Goal: Information Seeking & Learning: Find specific fact

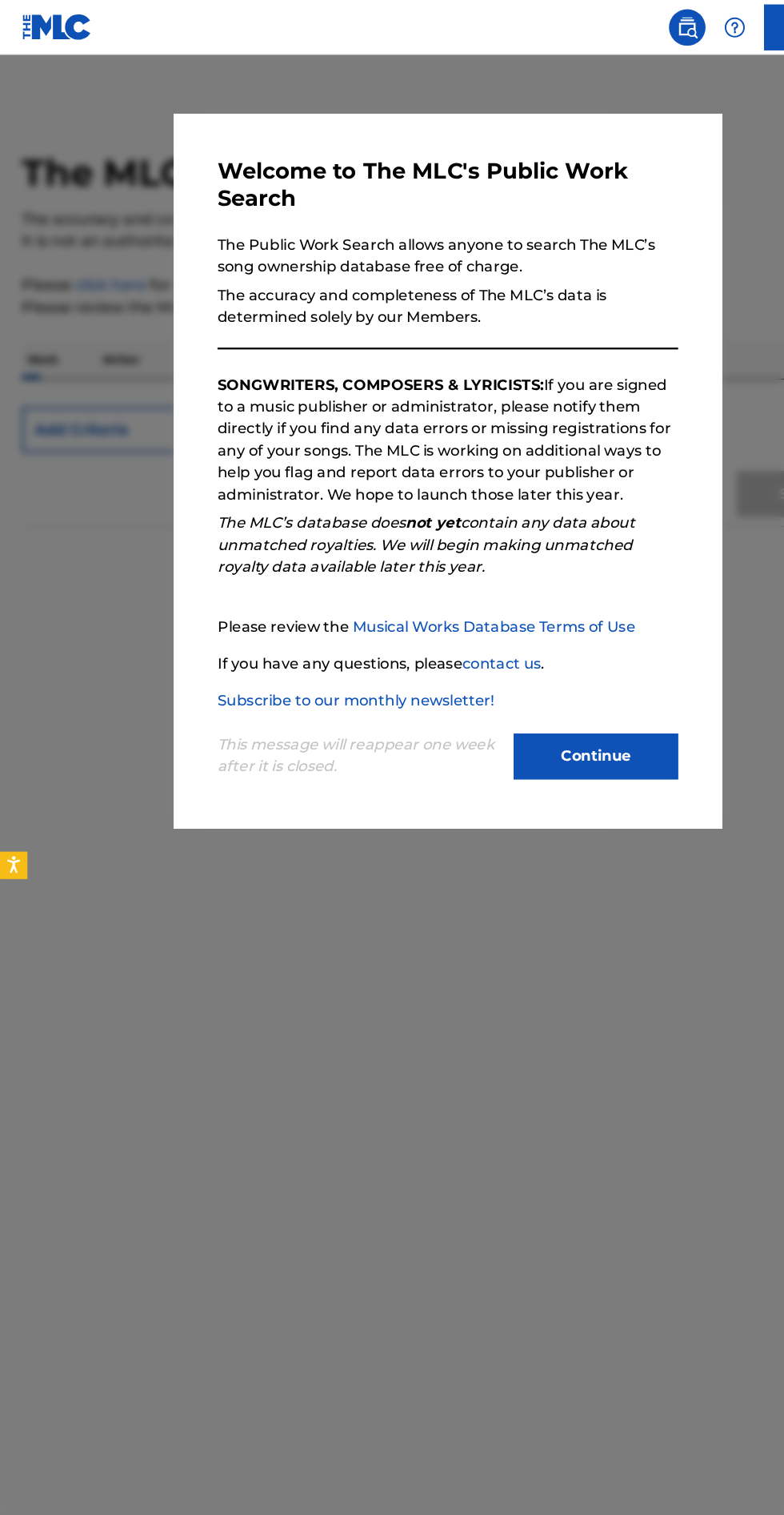
click at [522, 682] on button "Continue" at bounding box center [522, 662] width 144 height 40
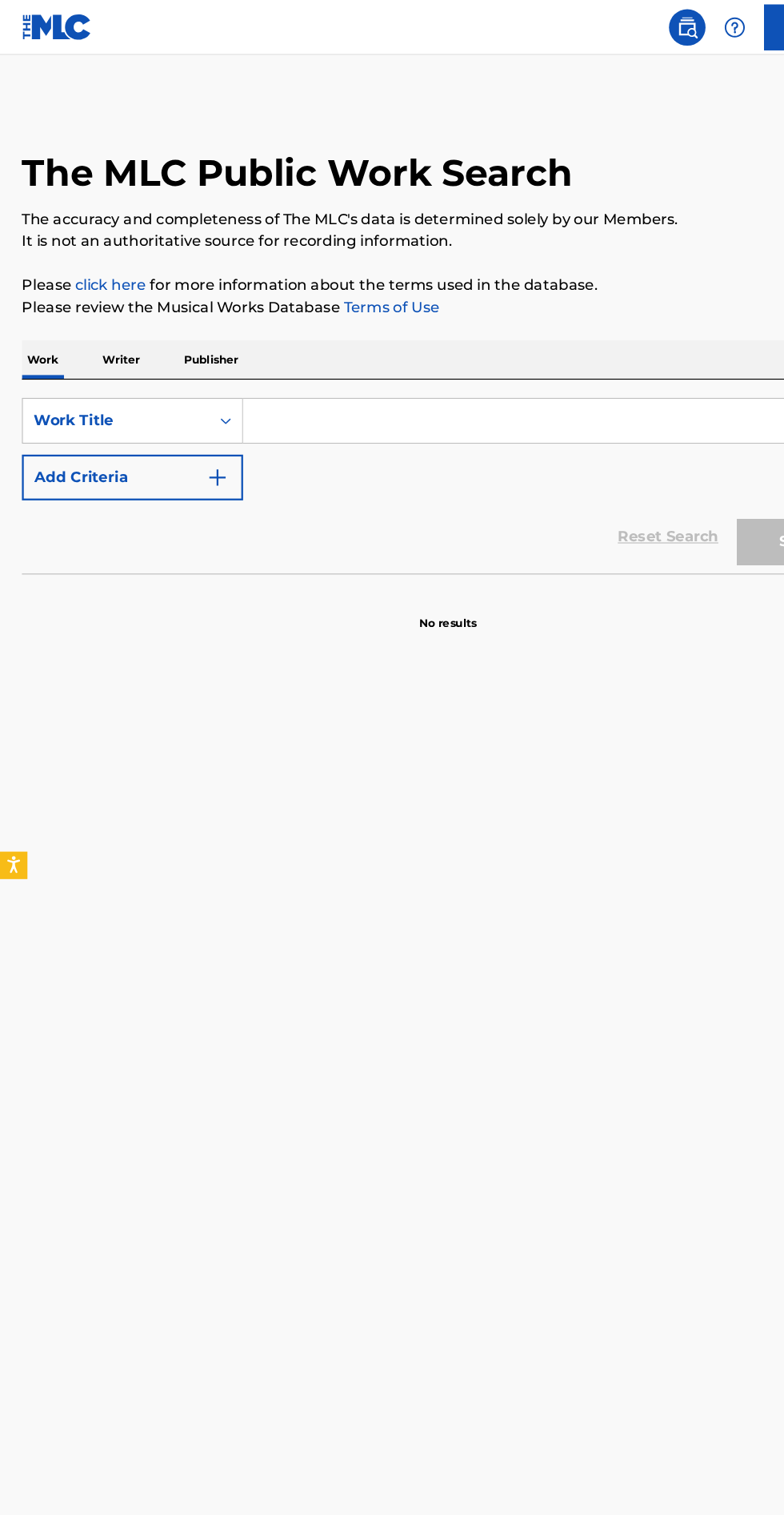
click at [518, 369] on input "Search Form" at bounding box center [488, 369] width 551 height 39
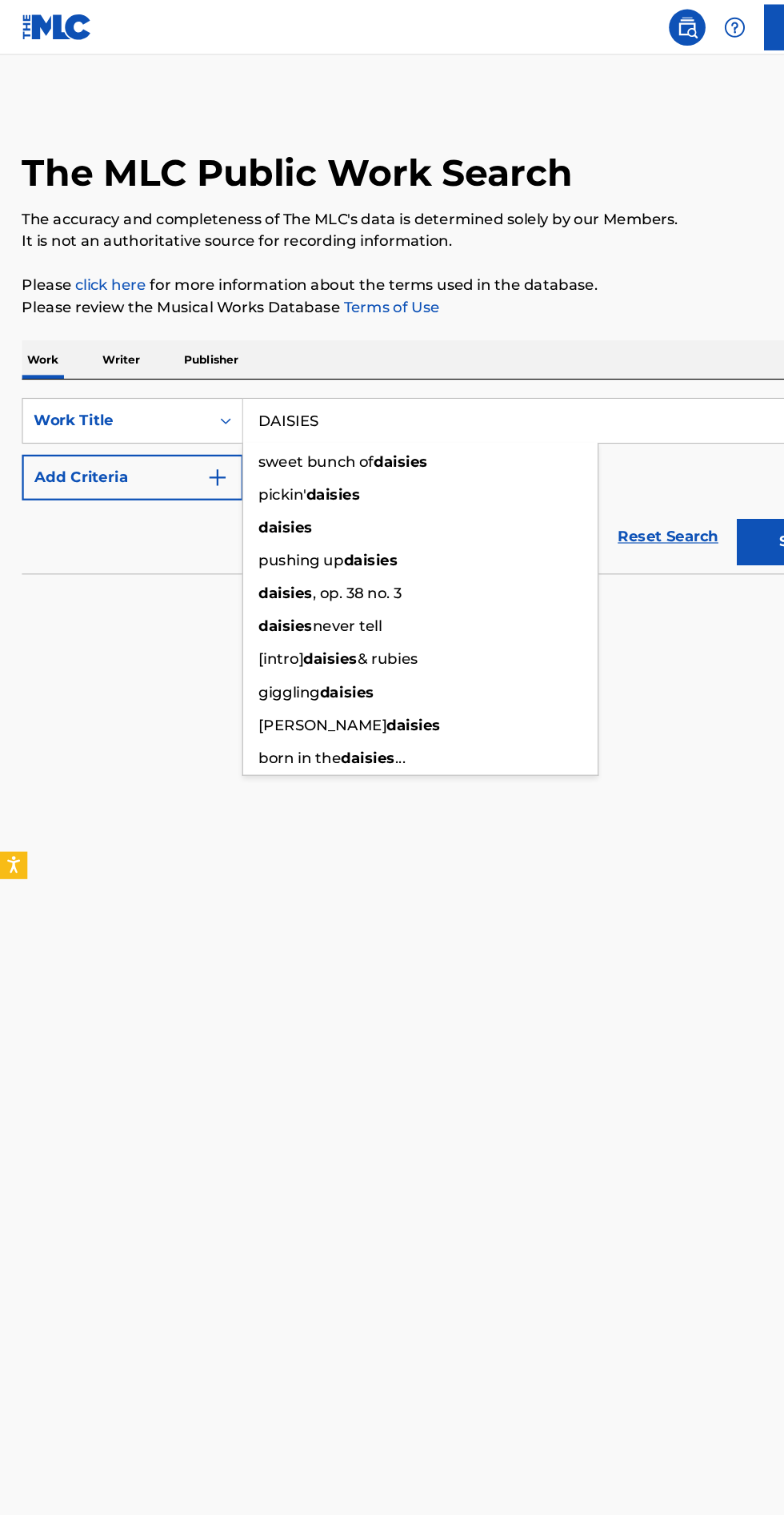
type input "DAISIES"
click at [583, 293] on div "The MLC Public Work Search The accuracy and completeness of The MLC's data is d…" at bounding box center [392, 320] width 784 height 464
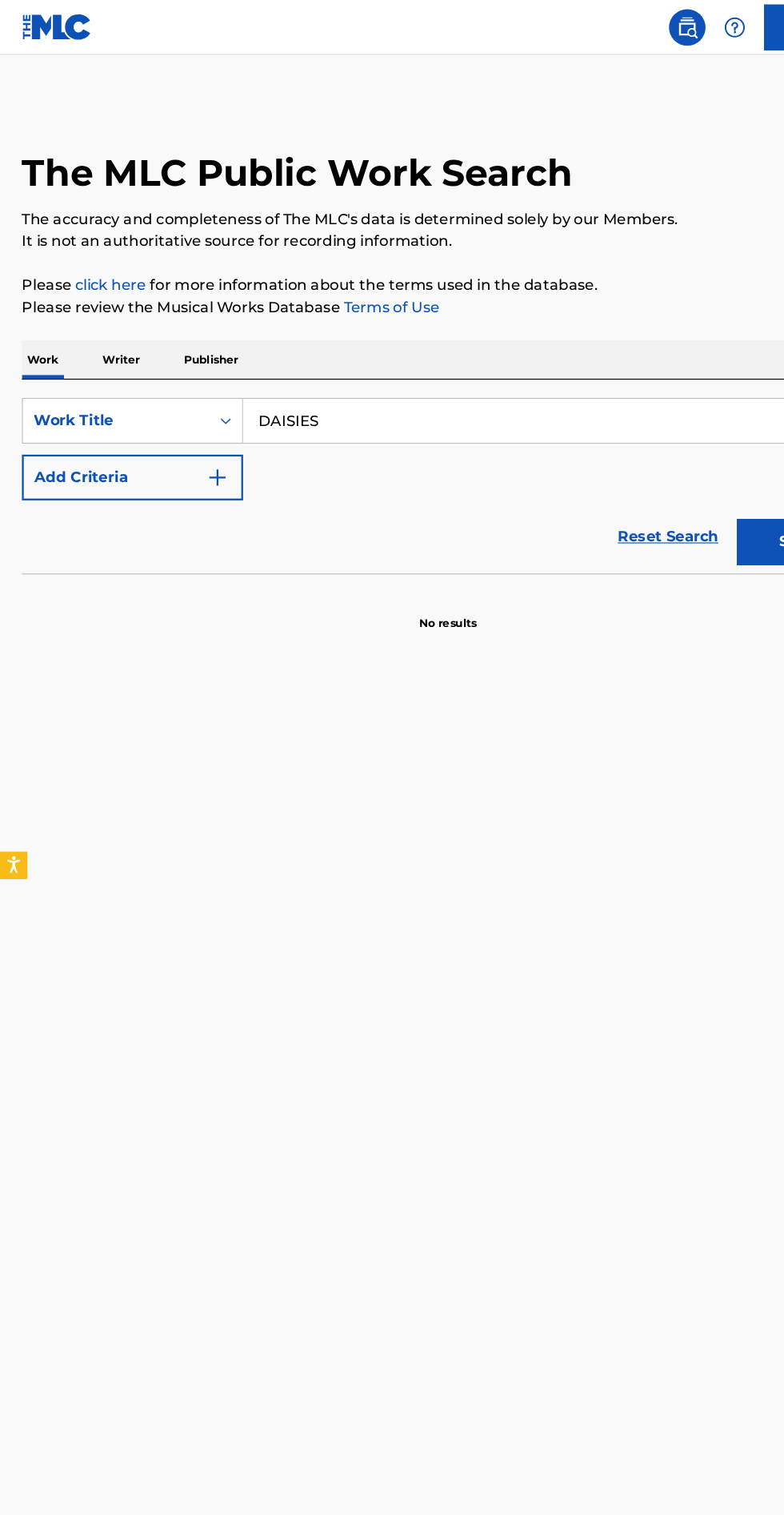
click at [155, 430] on button "Add Criteria" at bounding box center [116, 418] width 193 height 40
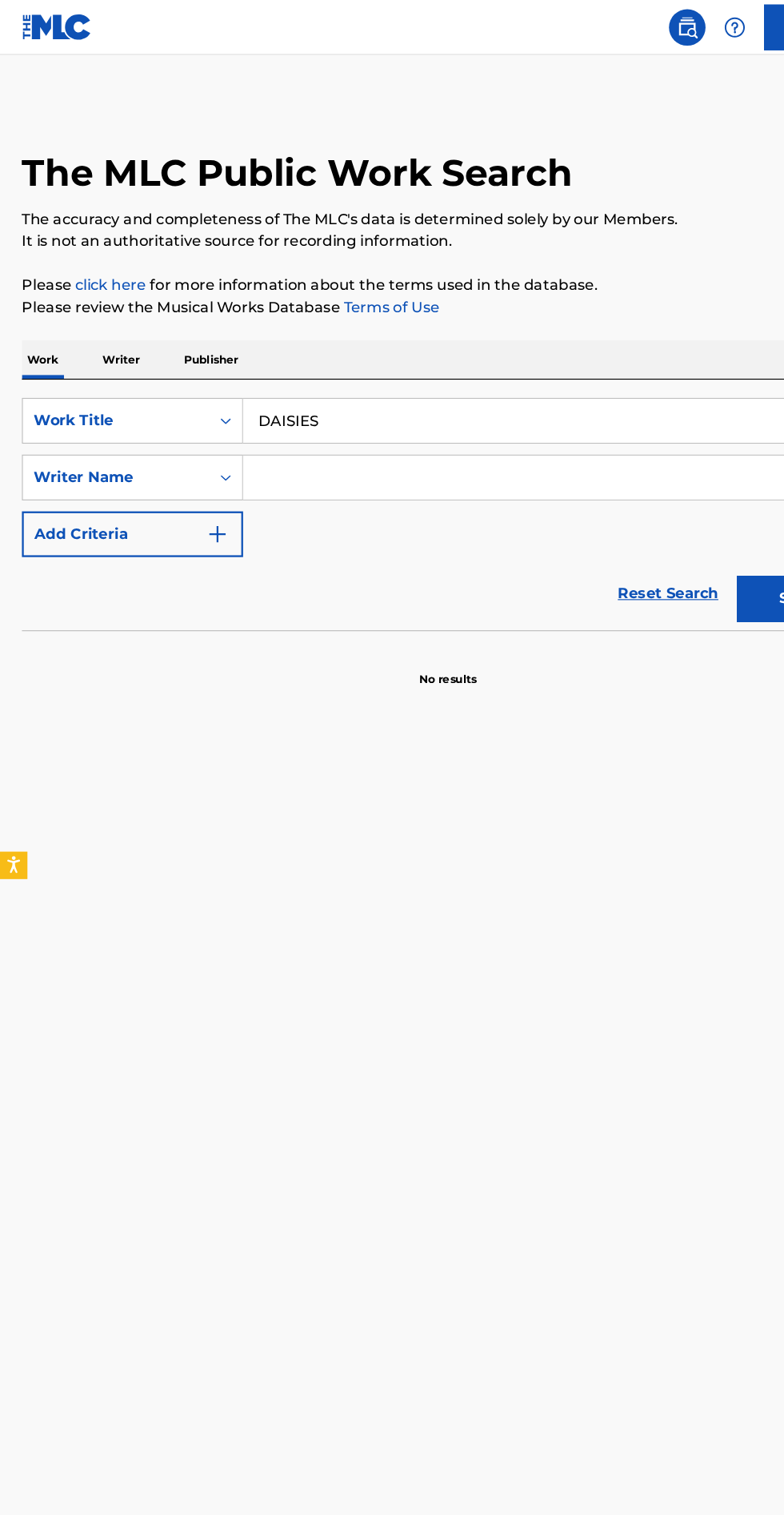
click at [274, 409] on input "Search Form" at bounding box center [473, 418] width 522 height 39
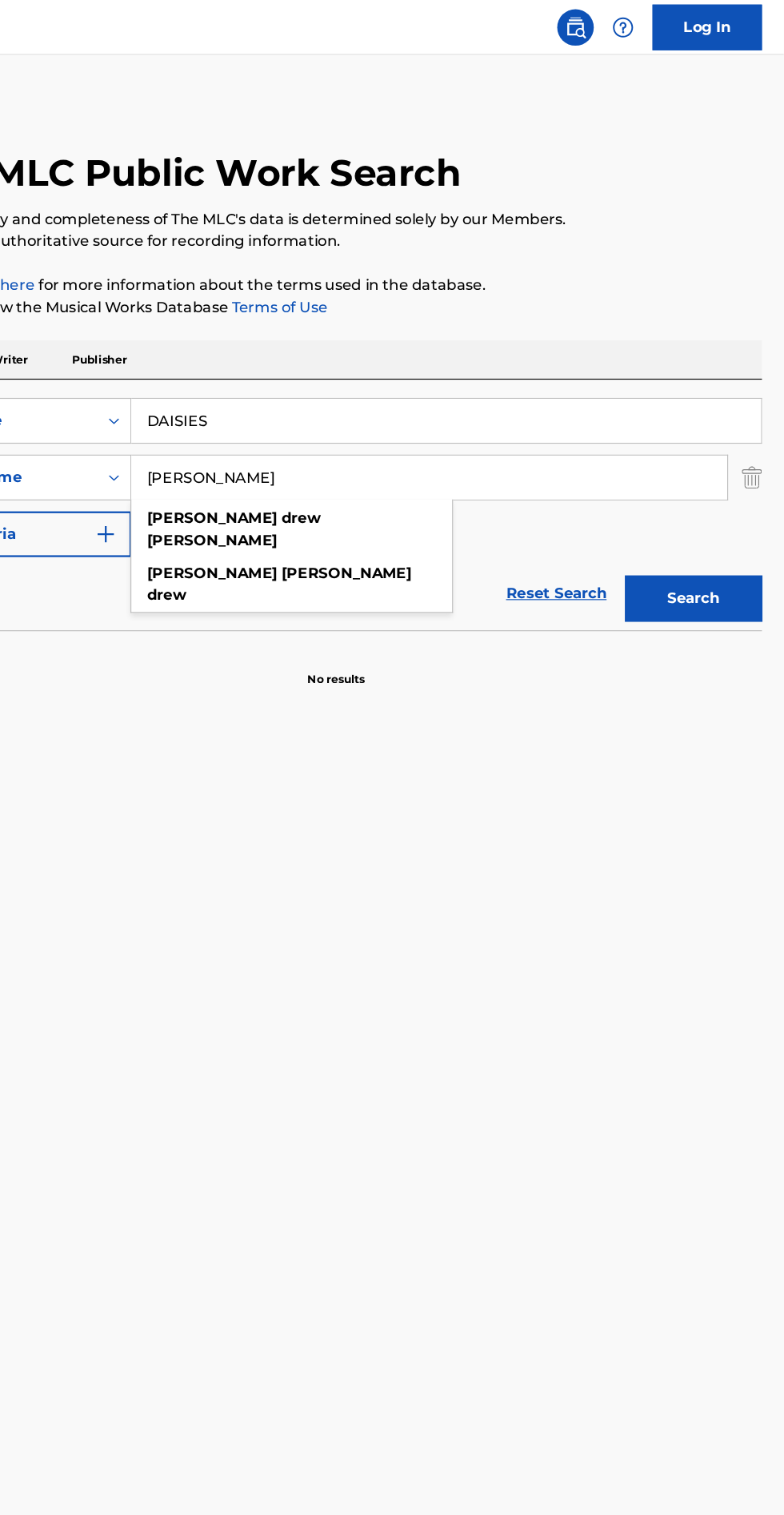
type input "[PERSON_NAME]"
click at [713, 524] on button "Search" at bounding box center [705, 523] width 120 height 40
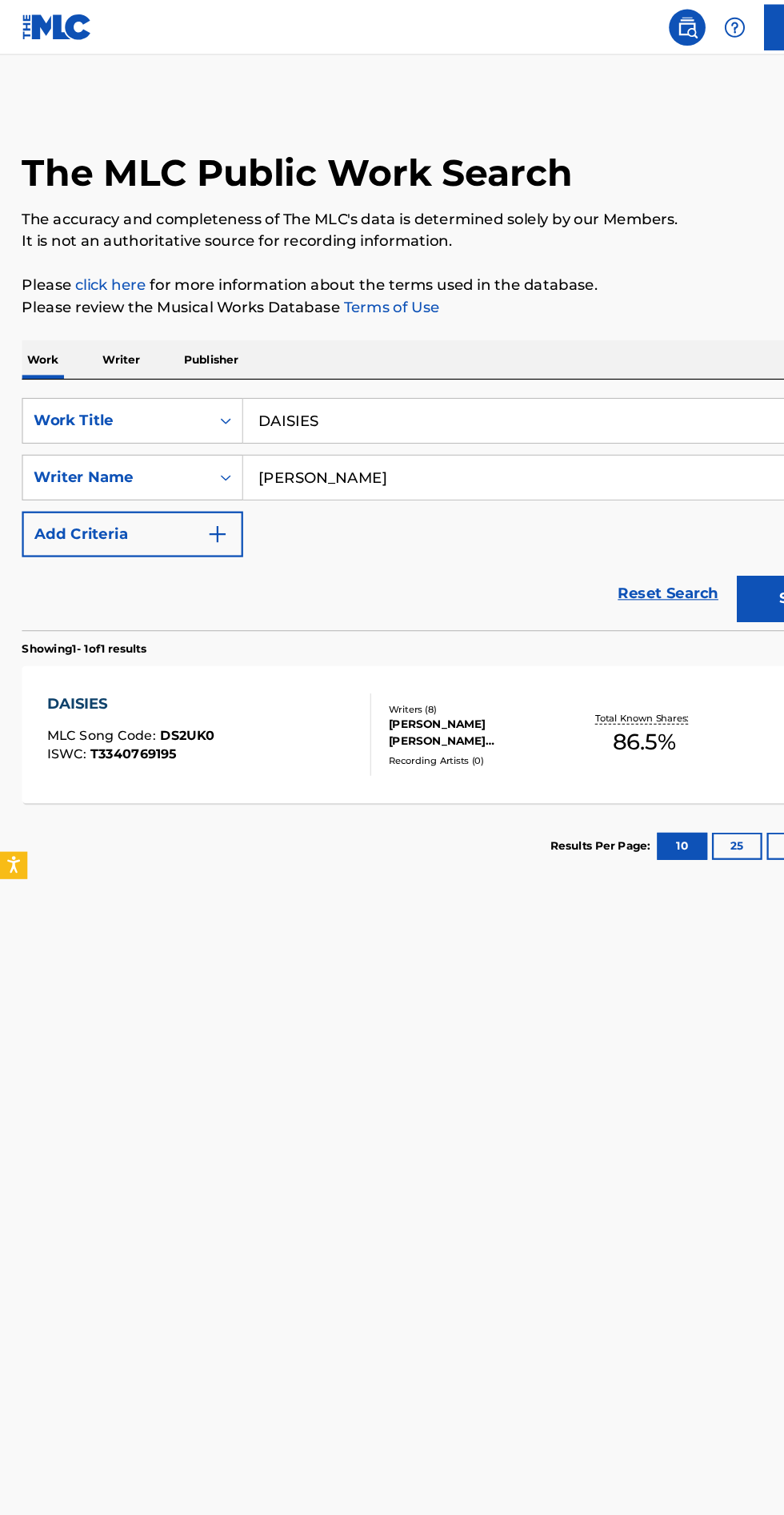
click at [546, 669] on div "DAISIES MLC Song Code : DS2UK0 ISWC : T3340769195 Writers ( 8 ) [PERSON_NAME] […" at bounding box center [392, 643] width 746 height 120
